Goal: Task Accomplishment & Management: Use online tool/utility

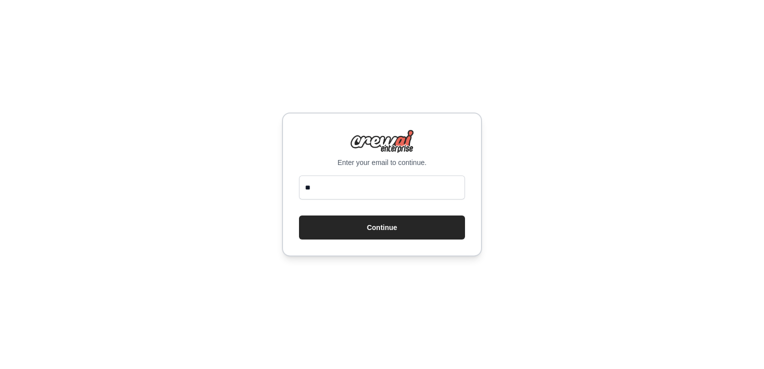
type input "*"
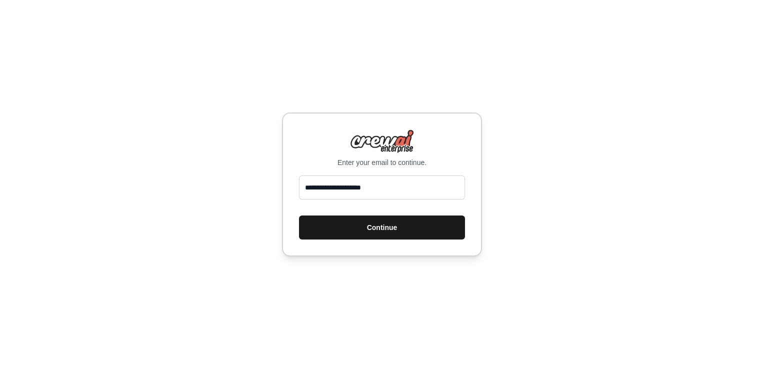
type input "**********"
click at [353, 217] on button "Continue" at bounding box center [382, 227] width 166 height 24
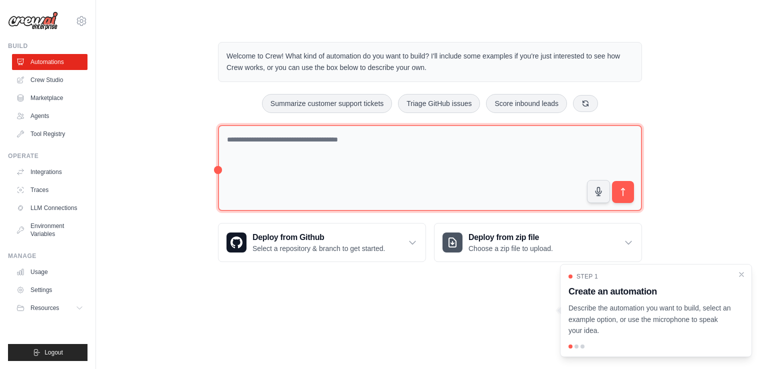
click at [280, 134] on textarea at bounding box center [430, 168] width 424 height 86
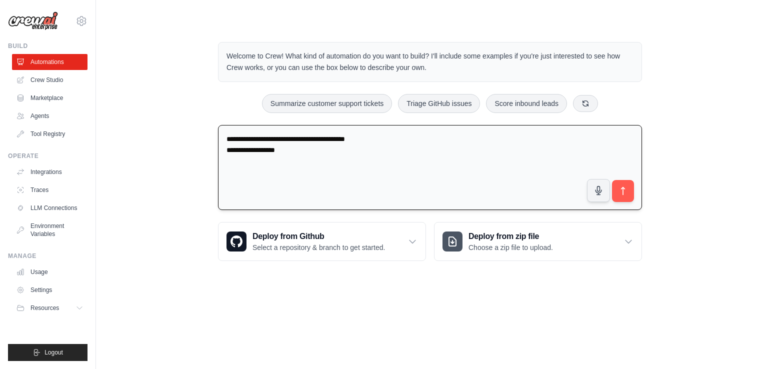
type textarea "**********"
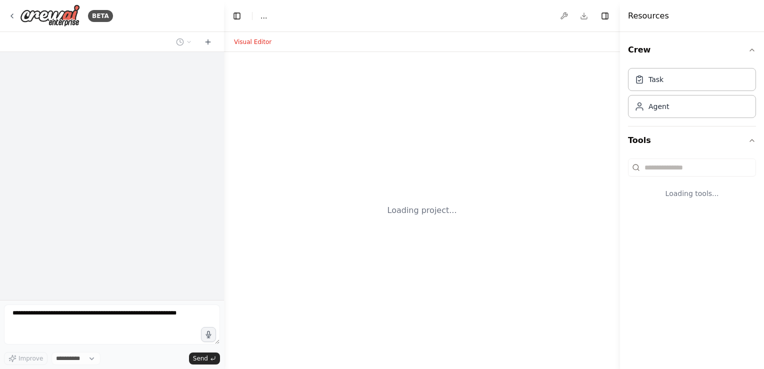
select select "****"
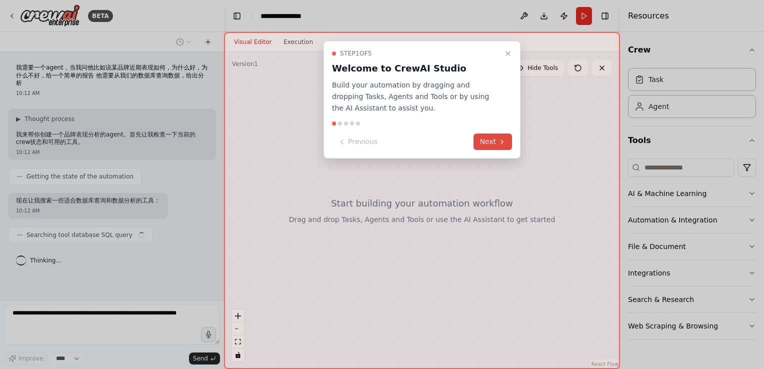
click at [500, 142] on icon at bounding box center [502, 142] width 8 height 8
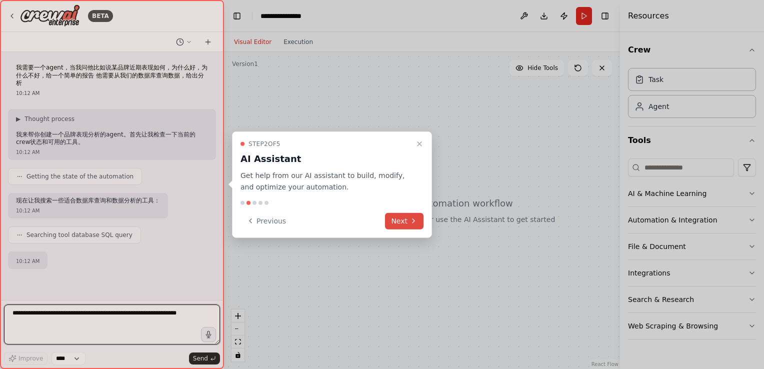
click at [418, 221] on button "Next" at bounding box center [404, 220] width 38 height 16
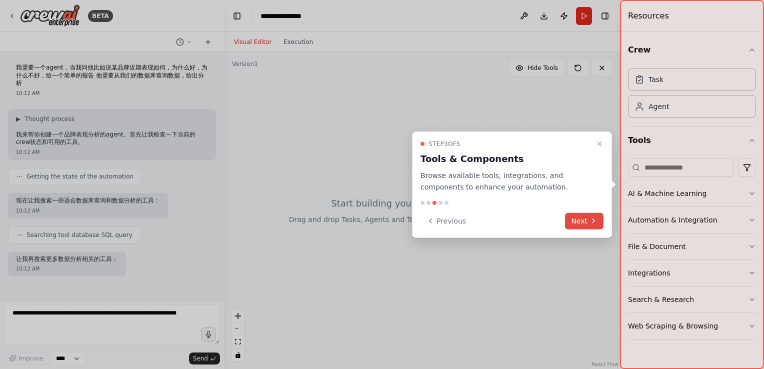
scroll to position [34, 0]
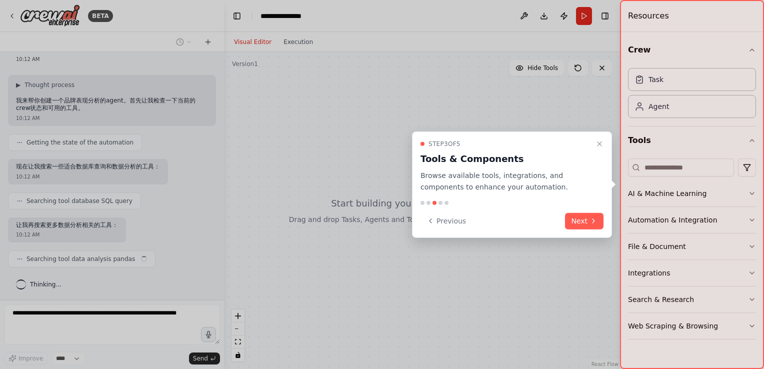
click at [579, 214] on button "Next" at bounding box center [584, 220] width 38 height 16
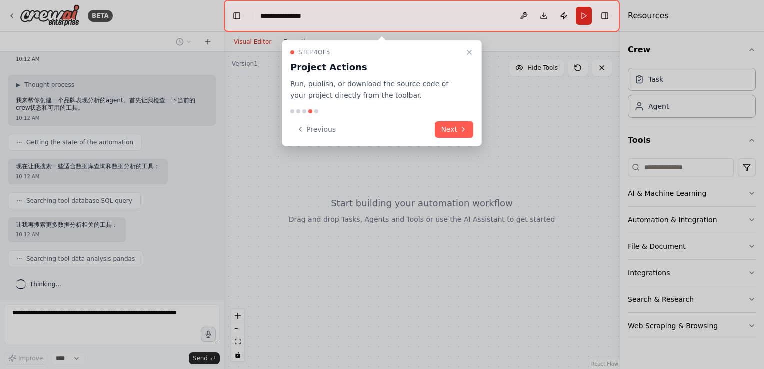
click at [462, 120] on div "Step 4 of 5 Project Actions Run, publish, or download the source code of your p…" at bounding box center [382, 93] width 200 height 106
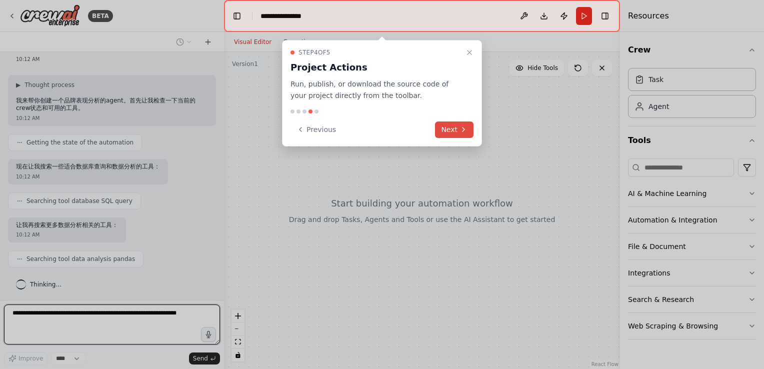
click at [460, 125] on icon at bounding box center [463, 129] width 8 height 8
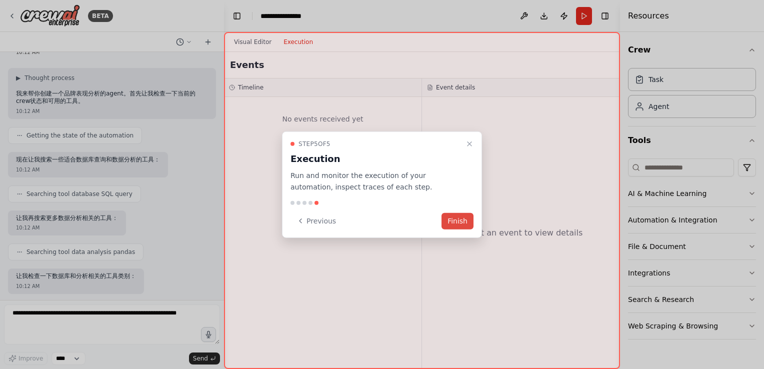
click at [450, 218] on button "Finish" at bounding box center [457, 220] width 32 height 16
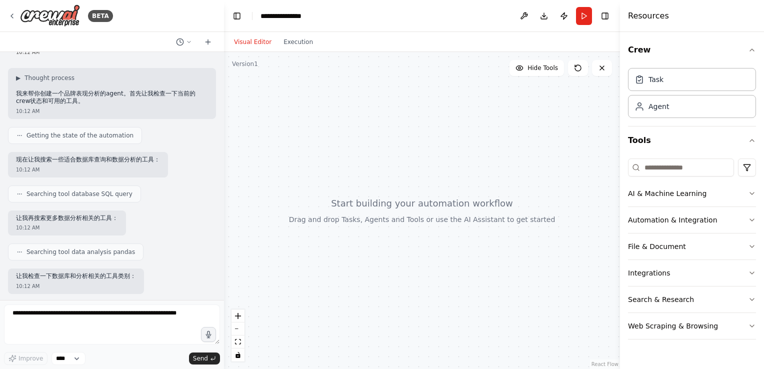
scroll to position [74, 0]
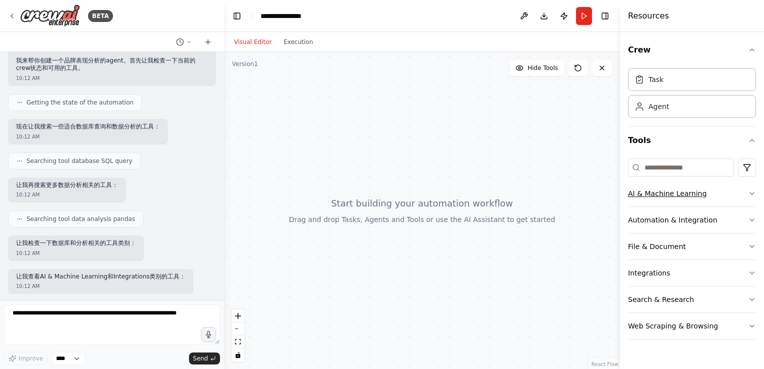
click at [751, 194] on icon "button" at bounding box center [752, 193] width 8 height 8
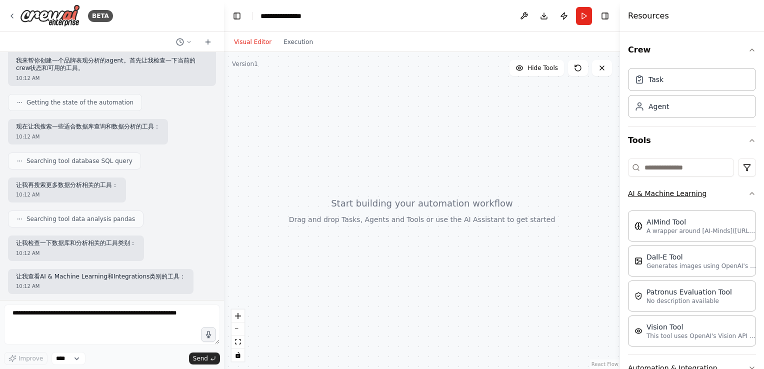
click at [751, 194] on div "Crew Task Agent Tools AI & Machine Learning AIMind Tool A wrapper around [AI-Mi…" at bounding box center [692, 200] width 144 height 337
click at [751, 193] on div "Crew Task Agent Tools AI & Machine Learning AIMind Tool A wrapper around [AI-Mi…" at bounding box center [692, 200] width 144 height 337
click at [748, 194] on icon "button" at bounding box center [752, 193] width 8 height 8
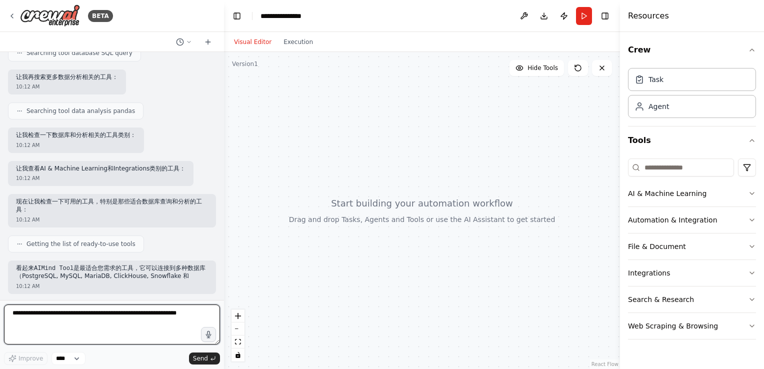
scroll to position [197, 0]
